Goal: Navigation & Orientation: Understand site structure

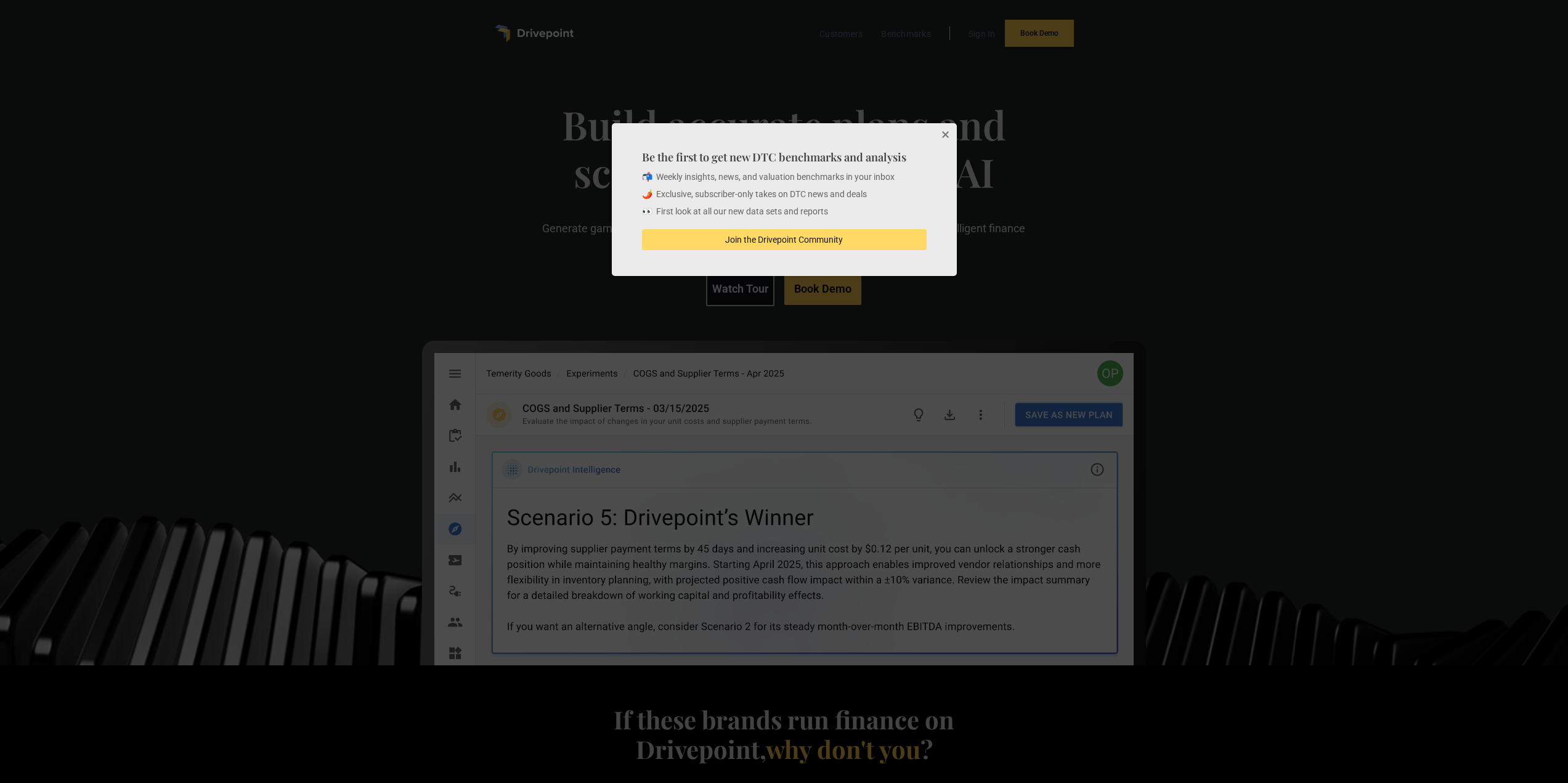
click at [948, 135] on button "Close" at bounding box center [944, 135] width 25 height 25
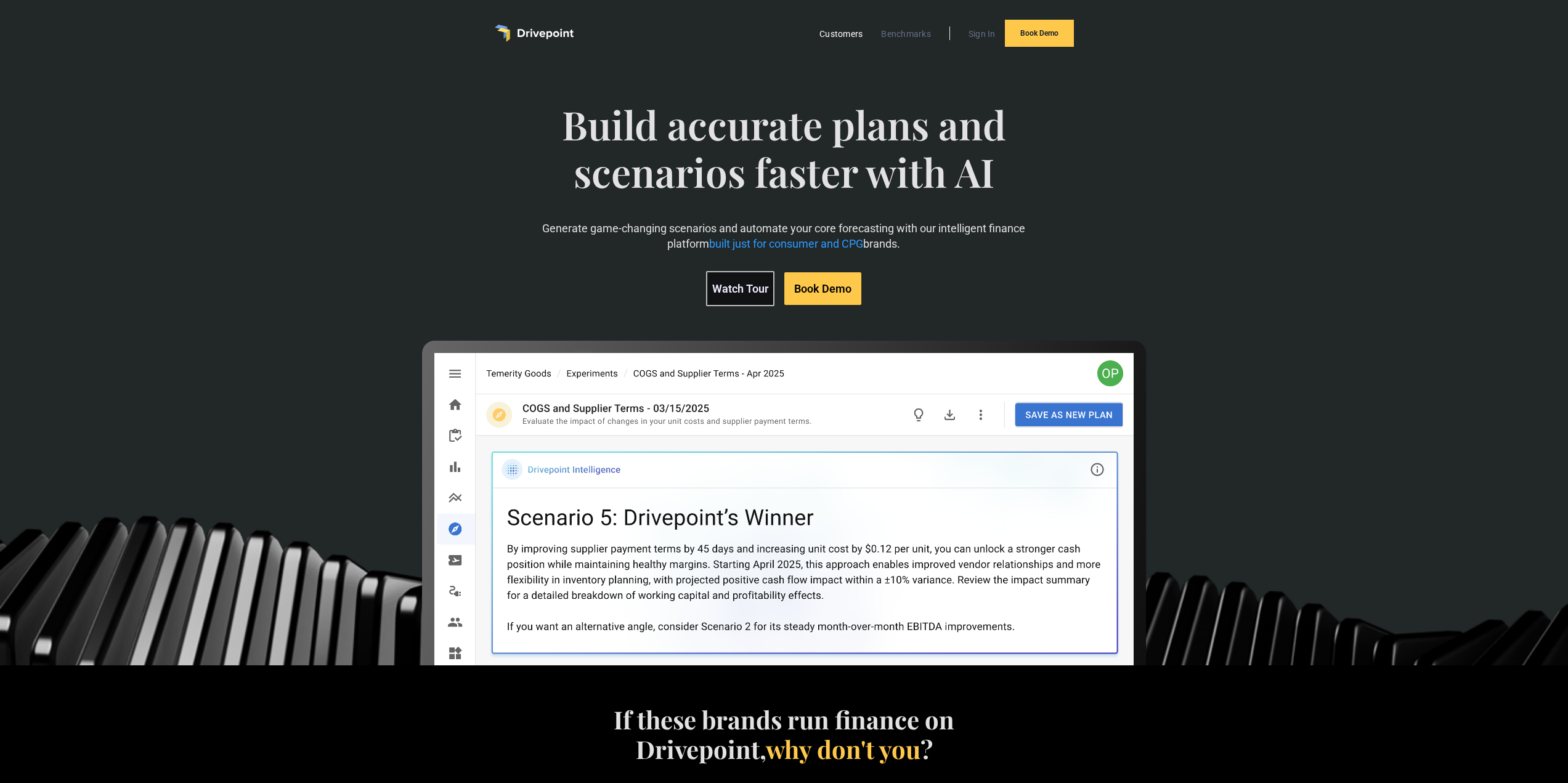
click at [846, 33] on link "Customers" at bounding box center [841, 34] width 55 height 16
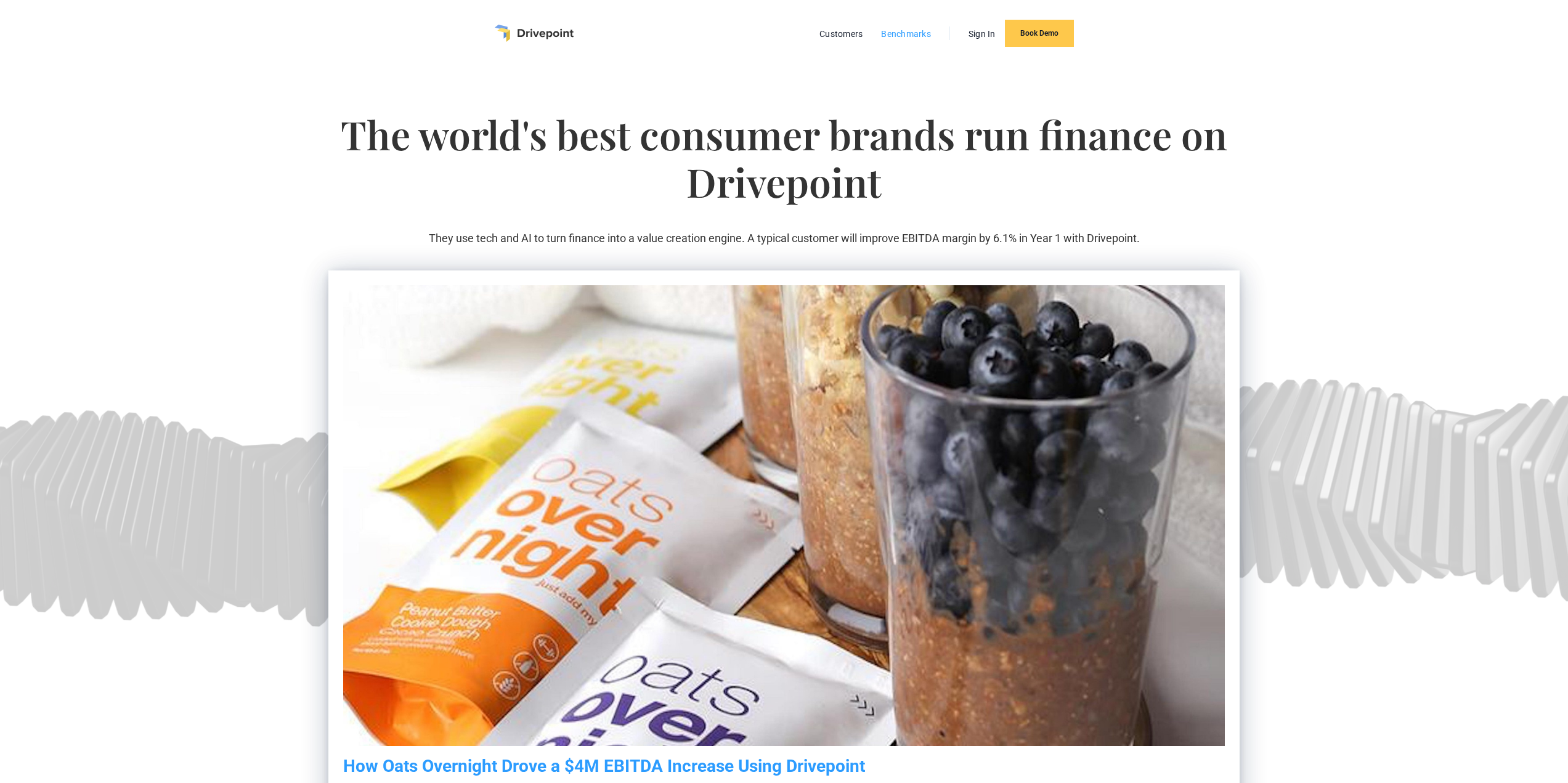
click at [903, 27] on link "Benchmarks" at bounding box center [906, 34] width 62 height 16
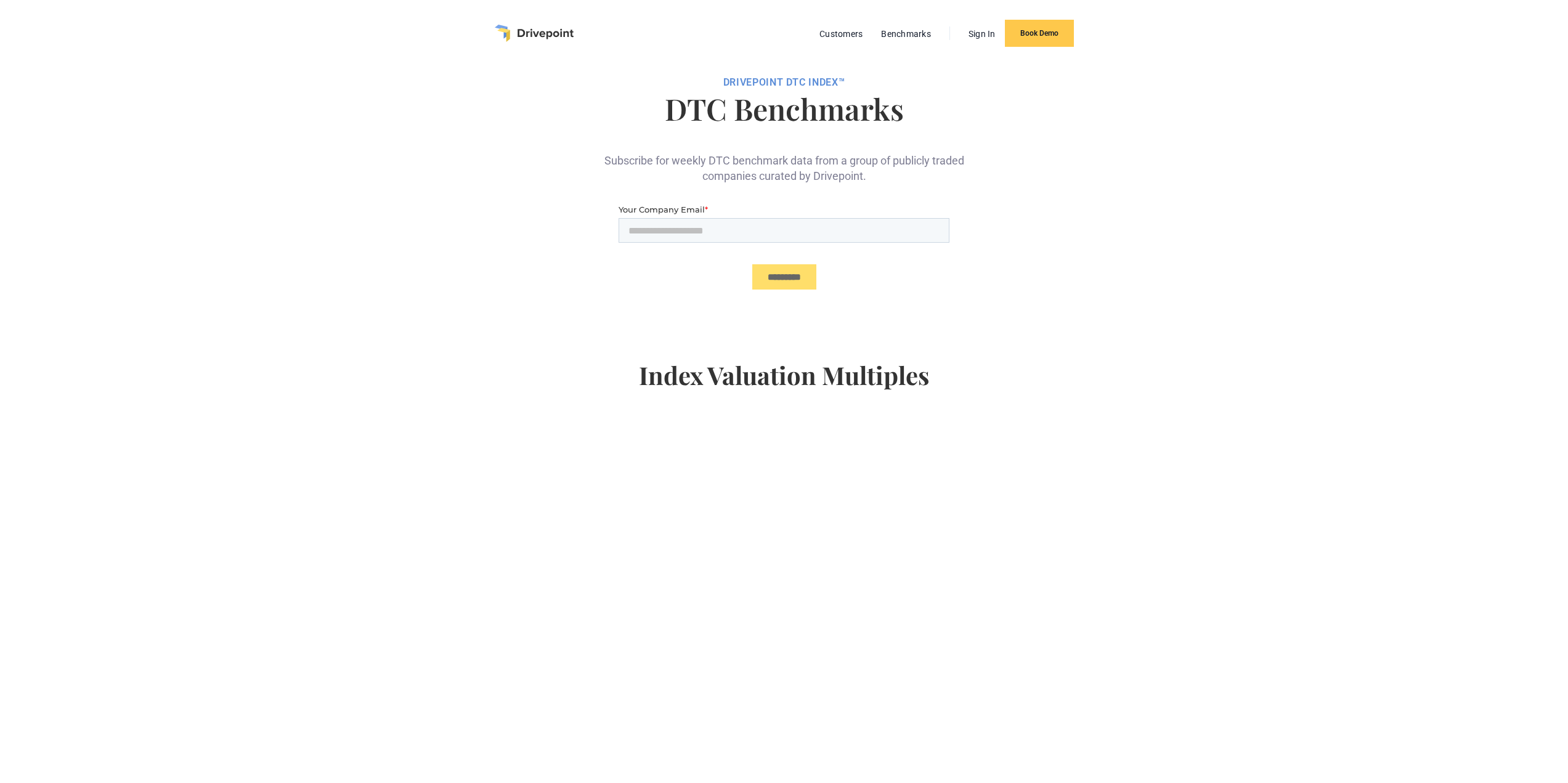
click at [723, 157] on div "Subscribe for weekly DTC benchmark data from a group of publicly traded compani…" at bounding box center [784, 158] width 370 height 51
click at [828, 41] on link "Customers" at bounding box center [841, 34] width 55 height 16
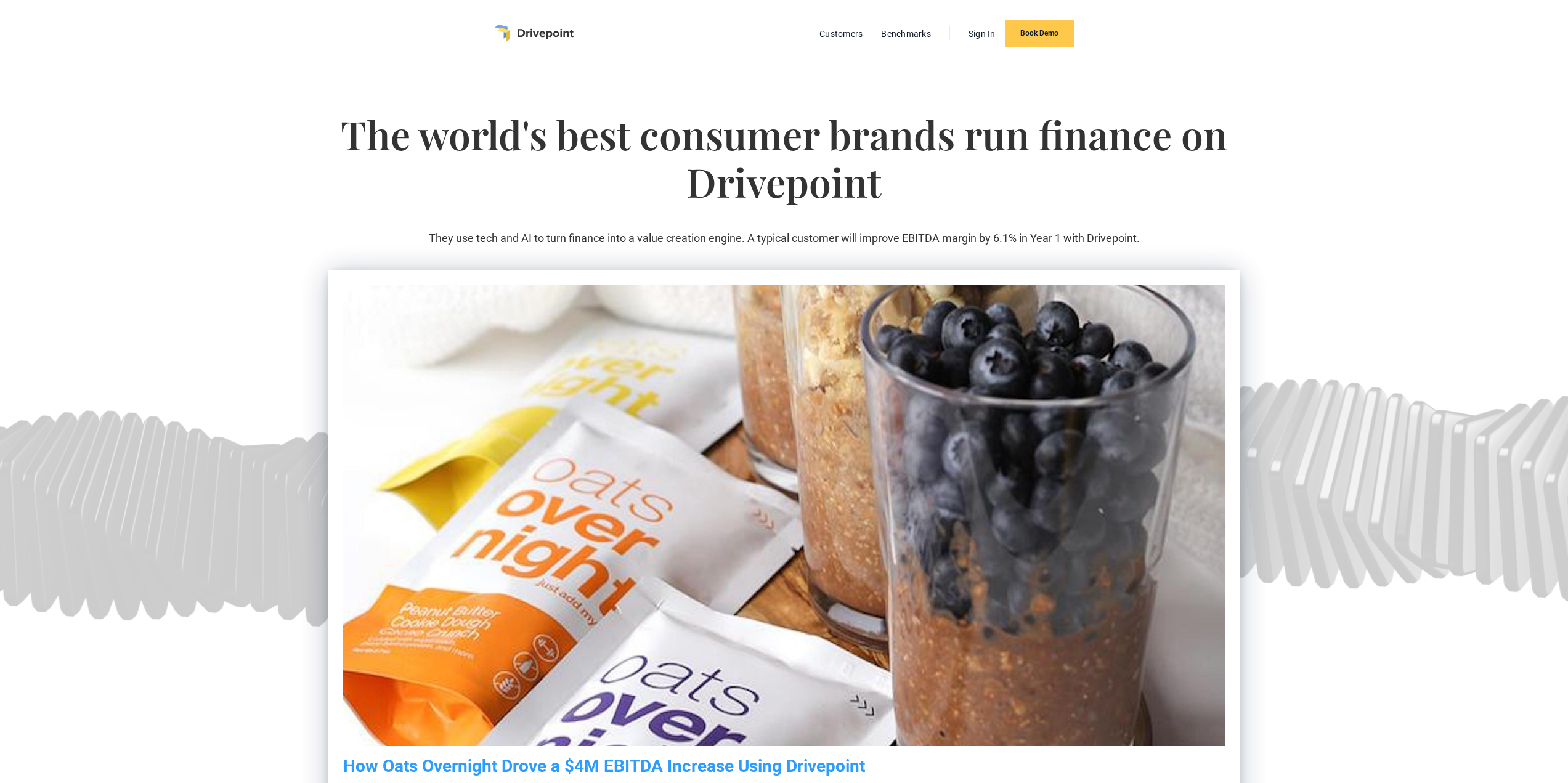
drag, startPoint x: 536, startPoint y: 23, endPoint x: 556, endPoint y: 28, distance: 20.6
click at [535, 23] on div "Customers Benchmarks Sign In Book Demo" at bounding box center [784, 33] width 579 height 27
click at [520, 34] on img "home" at bounding box center [534, 33] width 79 height 17
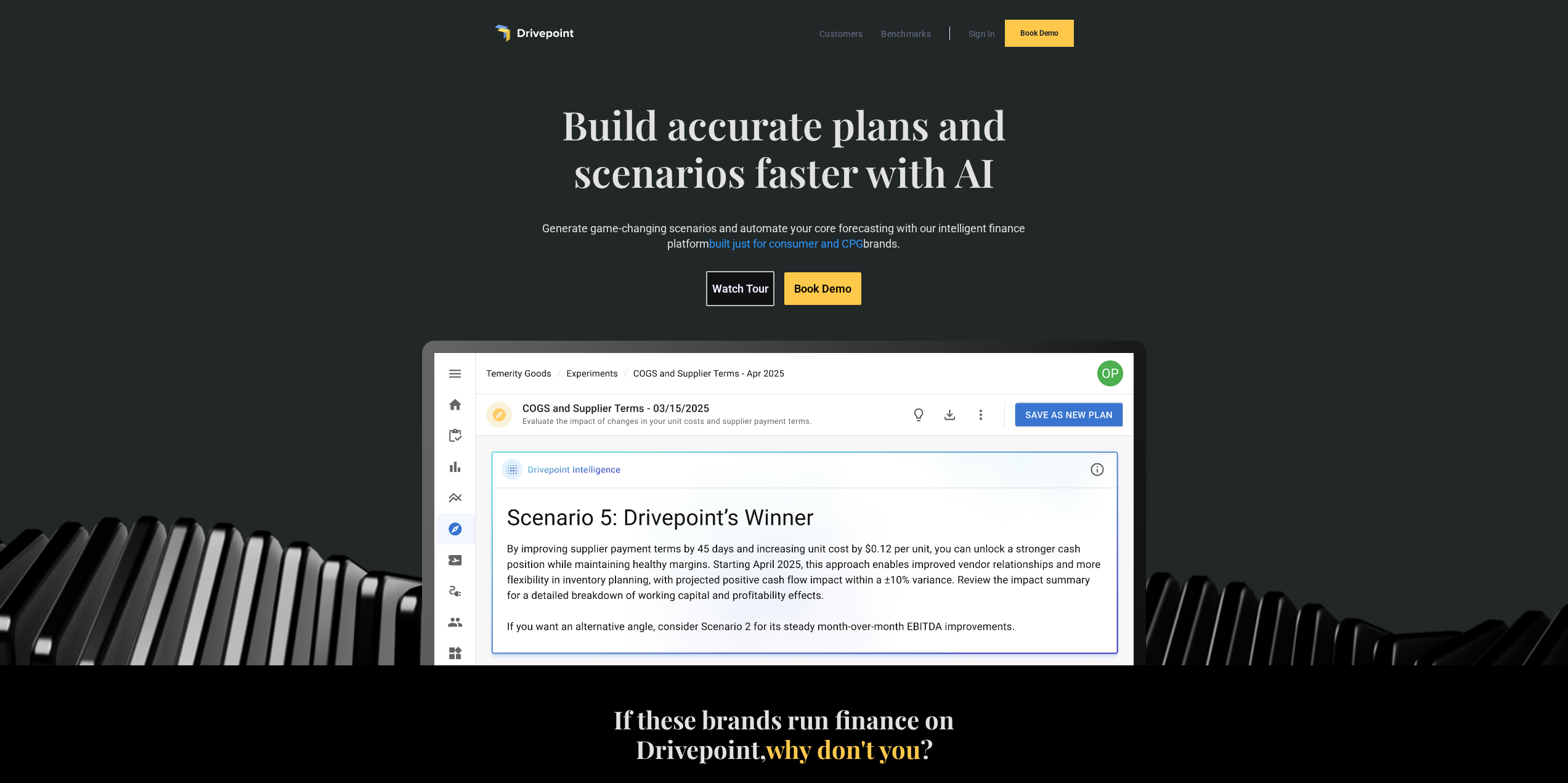
click at [558, 39] on img "home" at bounding box center [534, 33] width 79 height 17
